Goal: Transaction & Acquisition: Subscribe to service/newsletter

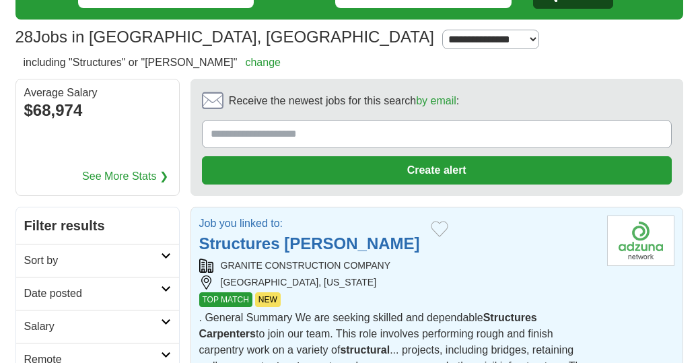
scroll to position [26, 0]
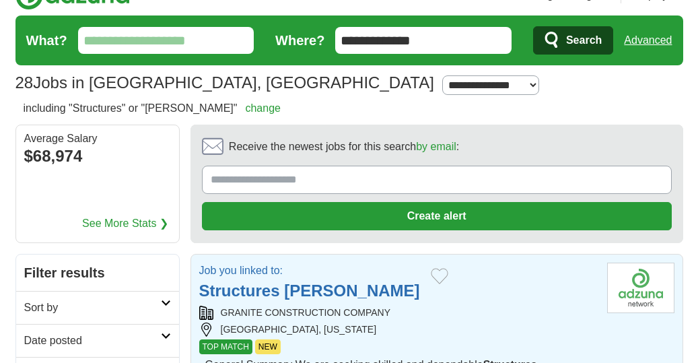
click at [224, 181] on input "Receive the newest jobs for this search by email :" at bounding box center [437, 179] width 470 height 28
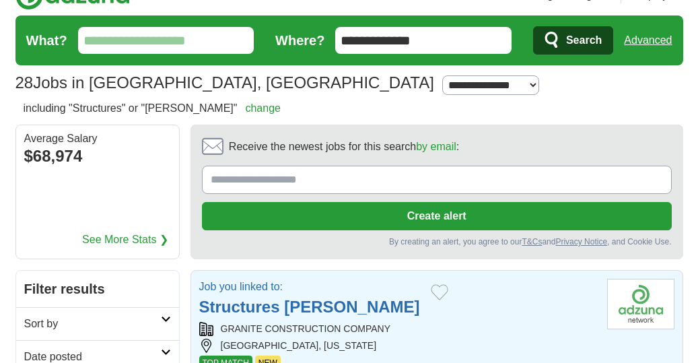
type input "**********"
click at [428, 213] on button "Create alert" at bounding box center [437, 216] width 470 height 28
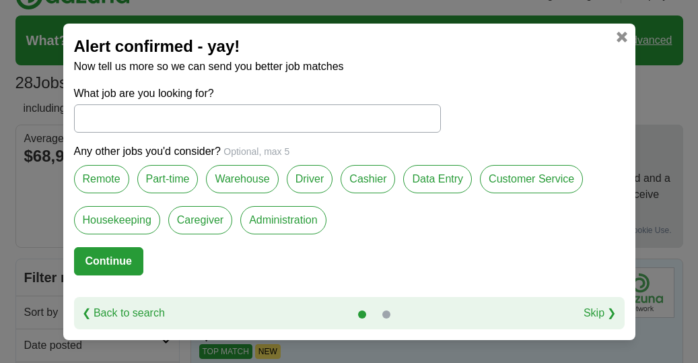
click at [112, 118] on input "What job are you looking for?" at bounding box center [257, 118] width 367 height 28
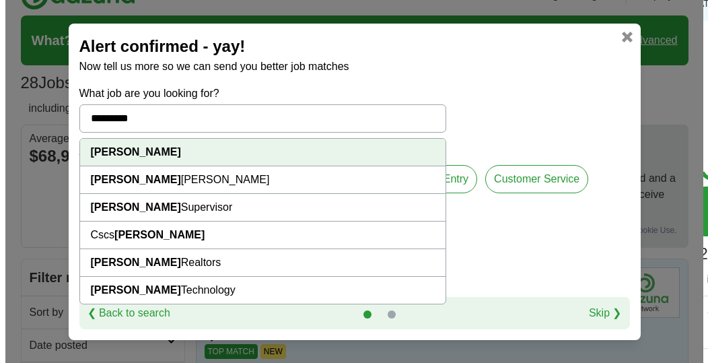
scroll to position [51, 0]
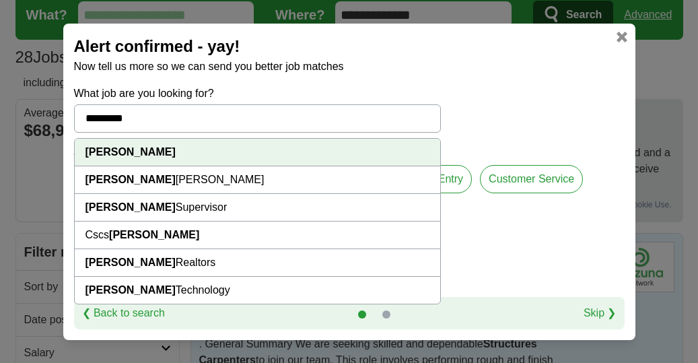
click at [314, 207] on li "[PERSON_NAME] Supervisor" at bounding box center [257, 208] width 365 height 28
type input "**********"
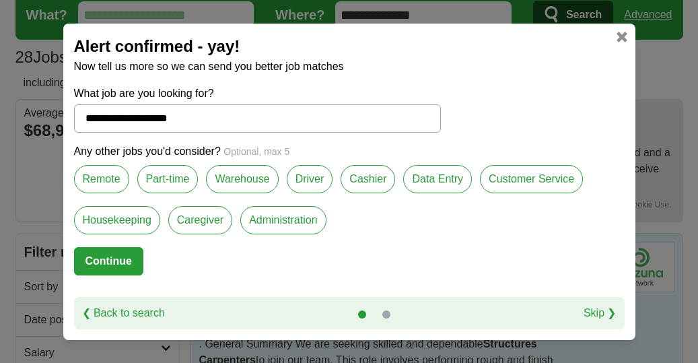
click at [97, 268] on button "Continue" at bounding box center [108, 261] width 69 height 28
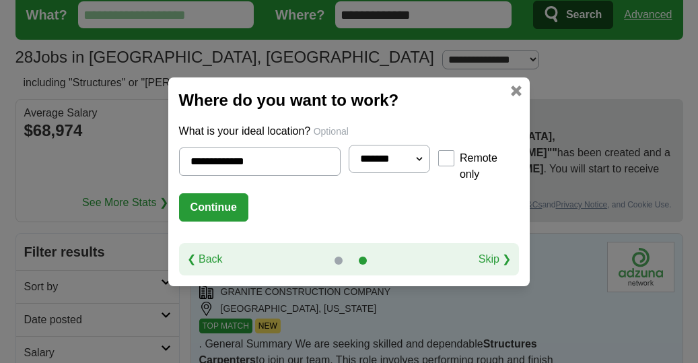
click at [184, 196] on button "Continue" at bounding box center [213, 207] width 69 height 28
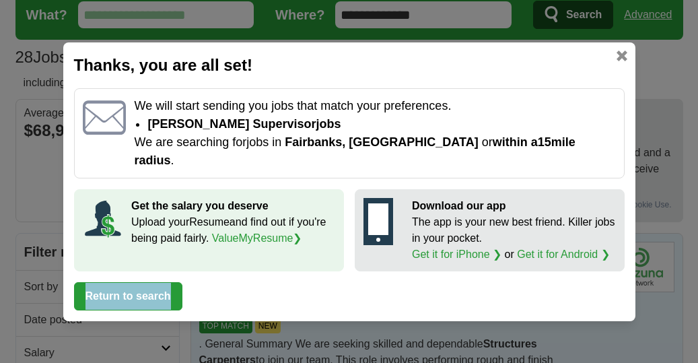
drag, startPoint x: 170, startPoint y: 270, endPoint x: 182, endPoint y: 270, distance: 12.1
click at [182, 270] on div "Thanks, you are all set! We will start sending you jobs that match your prefere…" at bounding box center [349, 181] width 572 height 278
click at [158, 282] on button "Return to search" at bounding box center [128, 296] width 108 height 28
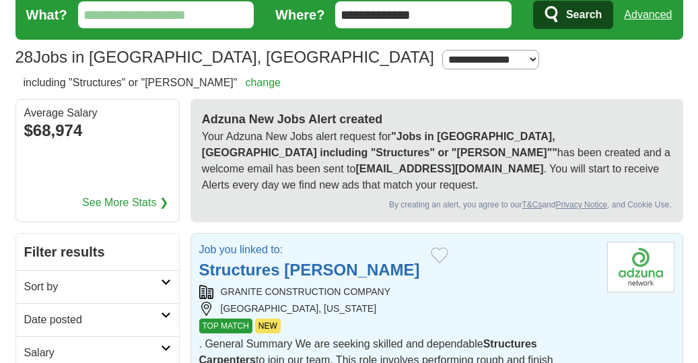
click at [137, 203] on link "See More Stats ❯" at bounding box center [125, 202] width 86 height 16
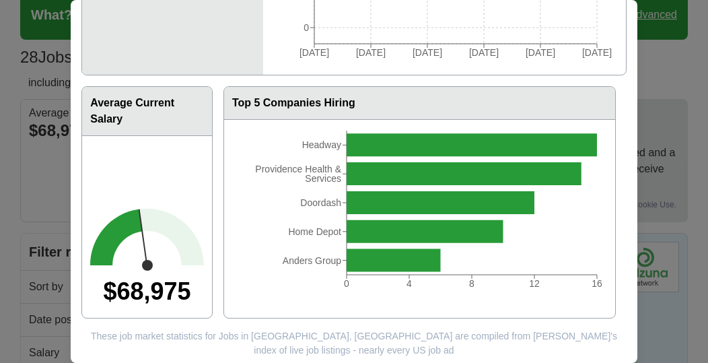
scroll to position [192, 0]
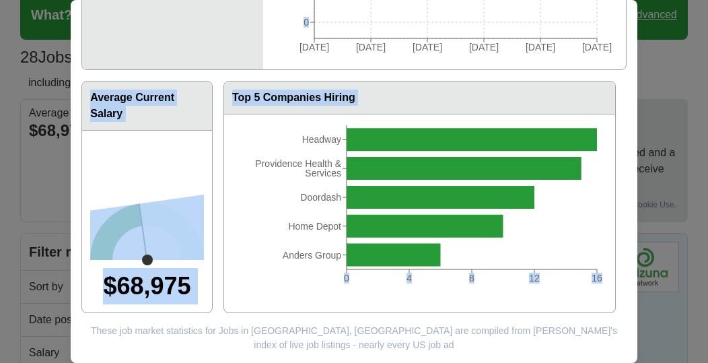
drag, startPoint x: 622, startPoint y: 153, endPoint x: 653, endPoint y: -30, distance: 185.6
